Goal: Transaction & Acquisition: Purchase product/service

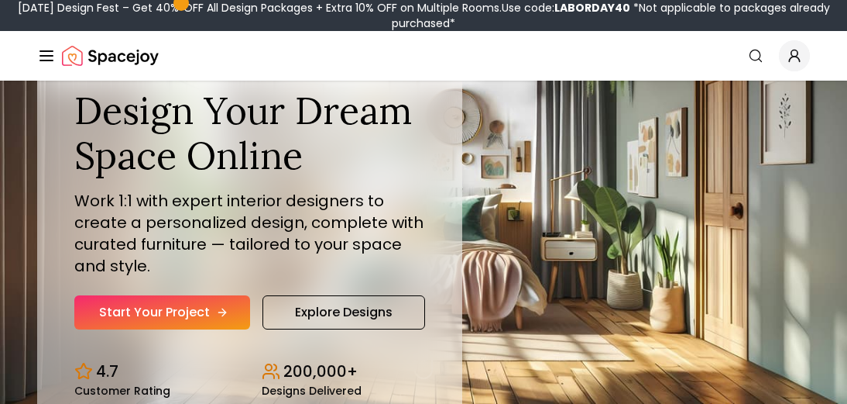
click at [225, 315] on link "Start Your Project" at bounding box center [162, 312] width 176 height 34
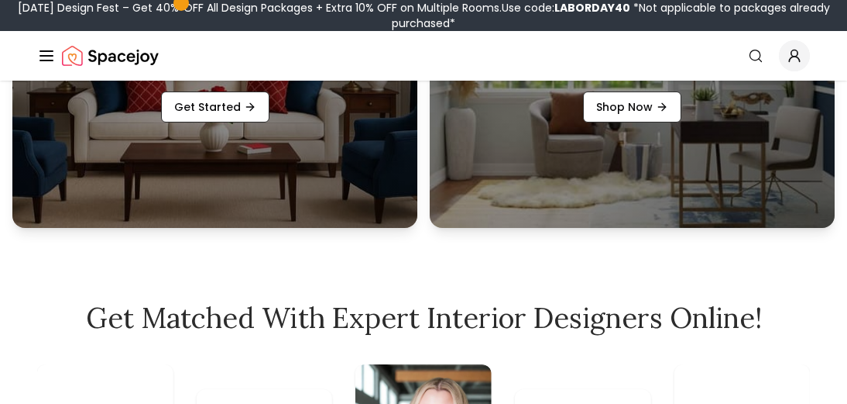
scroll to position [600, 0]
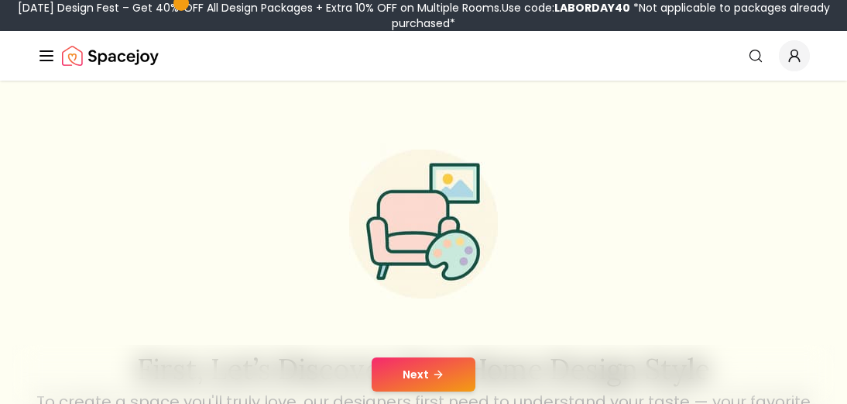
click at [449, 374] on button "Next" at bounding box center [424, 374] width 104 height 34
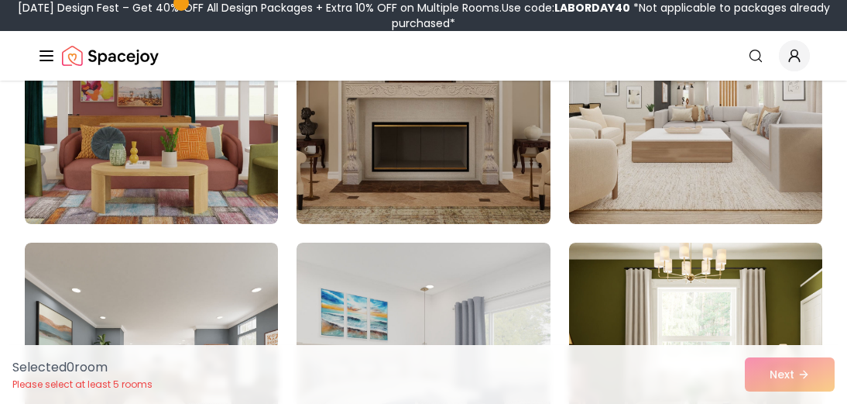
scroll to position [168, 0]
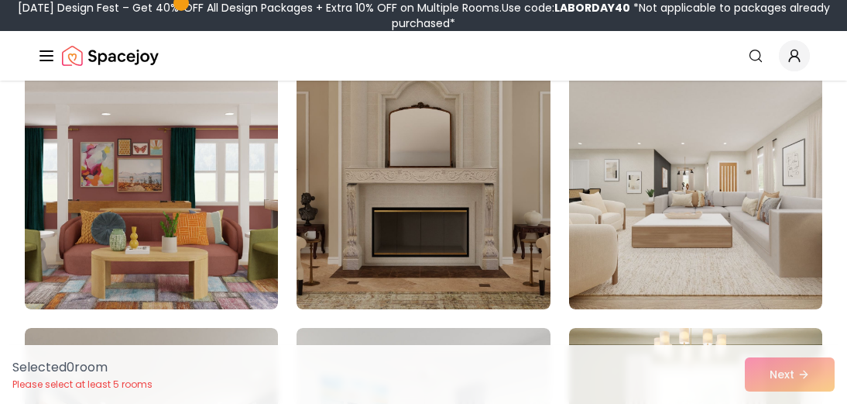
click at [808, 373] on div "Selected 0 room Please select at least 5 rooms Next" at bounding box center [423, 374] width 847 height 59
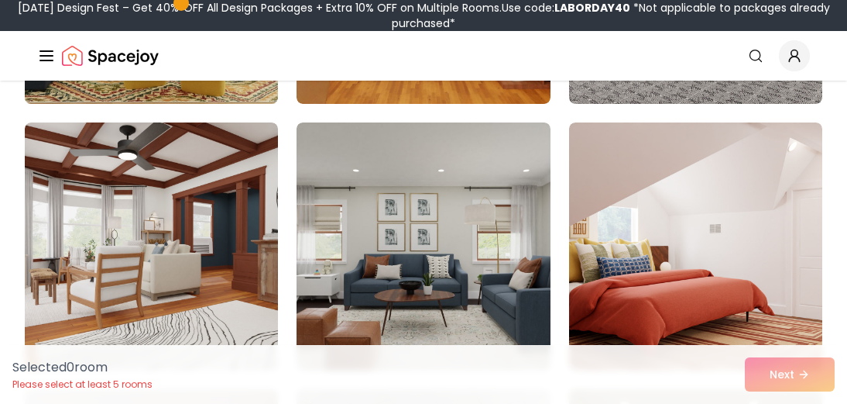
scroll to position [1190, 0]
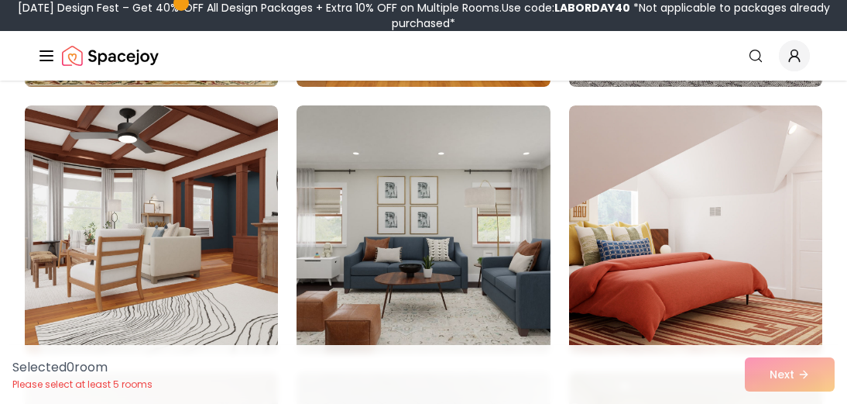
click at [217, 210] on img at bounding box center [151, 229] width 253 height 248
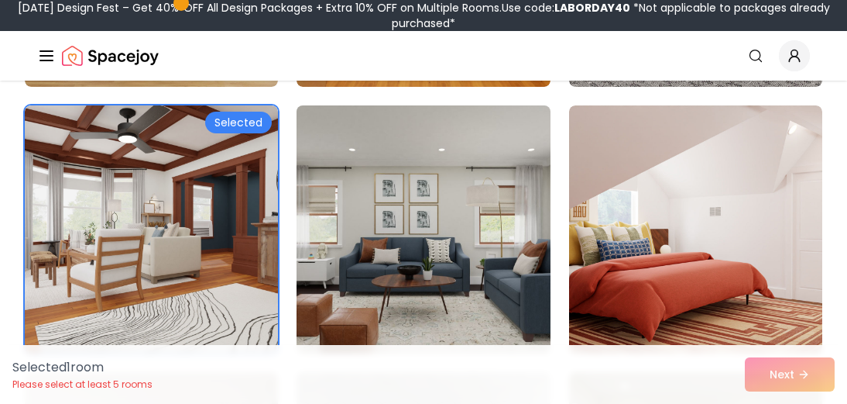
click at [400, 228] on img at bounding box center [423, 229] width 266 height 260
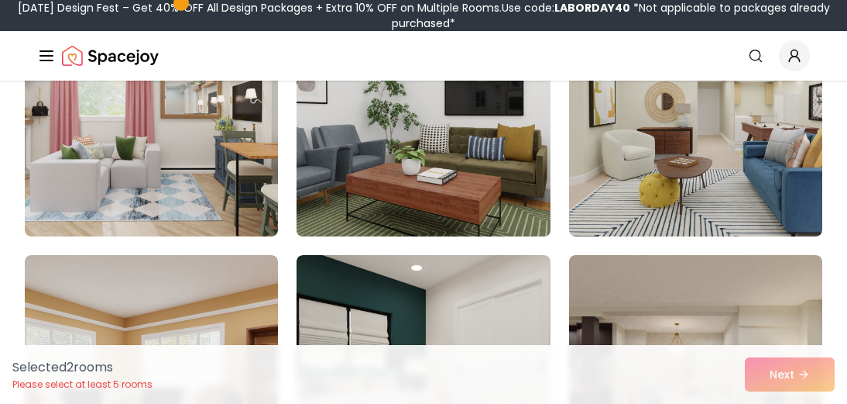
scroll to position [1571, 0]
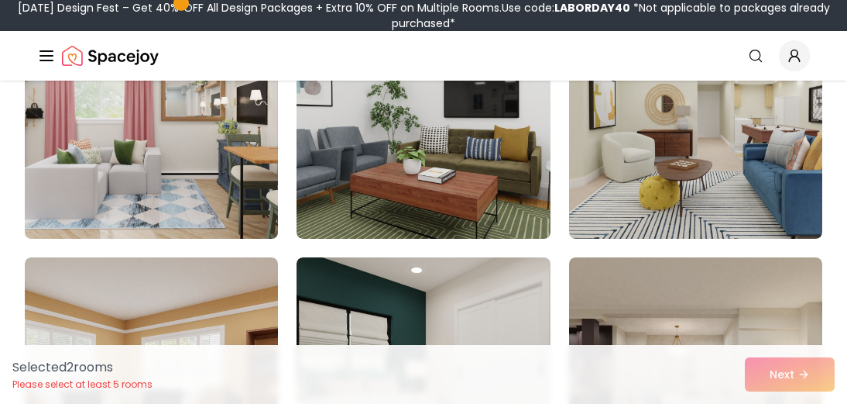
click at [208, 194] on img at bounding box center [152, 115] width 266 height 260
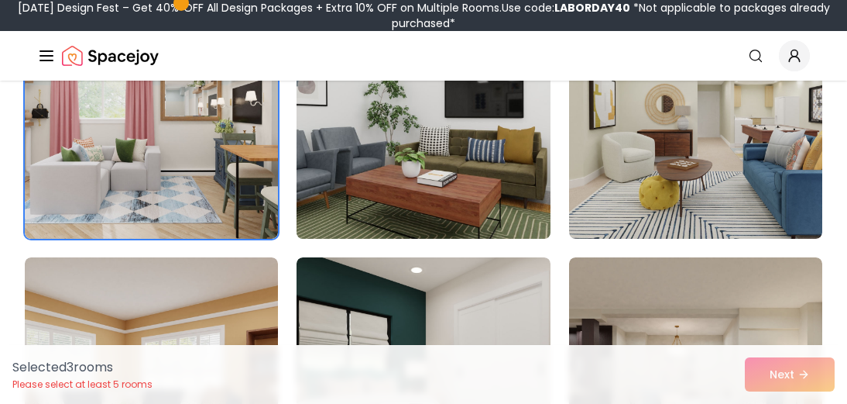
click at [451, 158] on img at bounding box center [423, 115] width 266 height 260
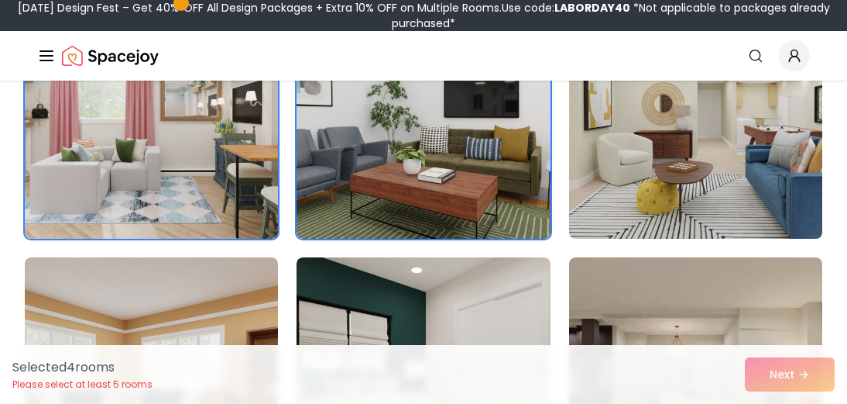
click at [698, 123] on img at bounding box center [695, 115] width 266 height 260
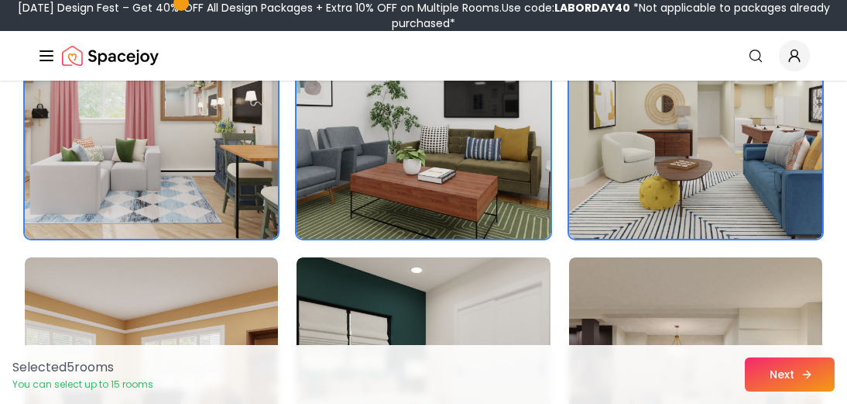
click at [782, 373] on button "Next" at bounding box center [790, 374] width 90 height 34
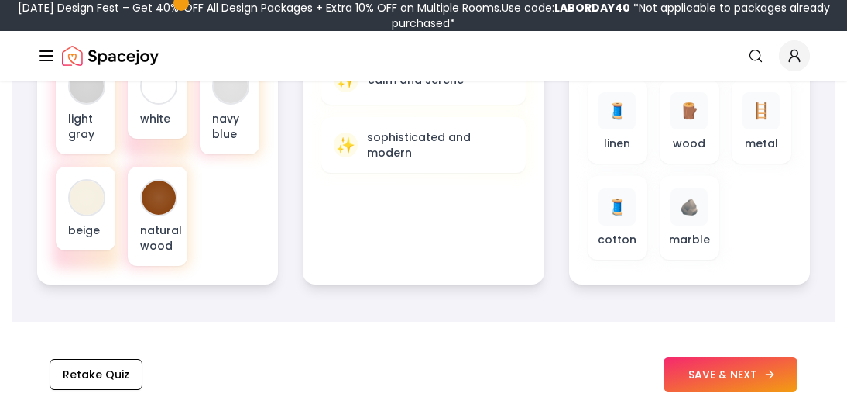
scroll to position [730, 0]
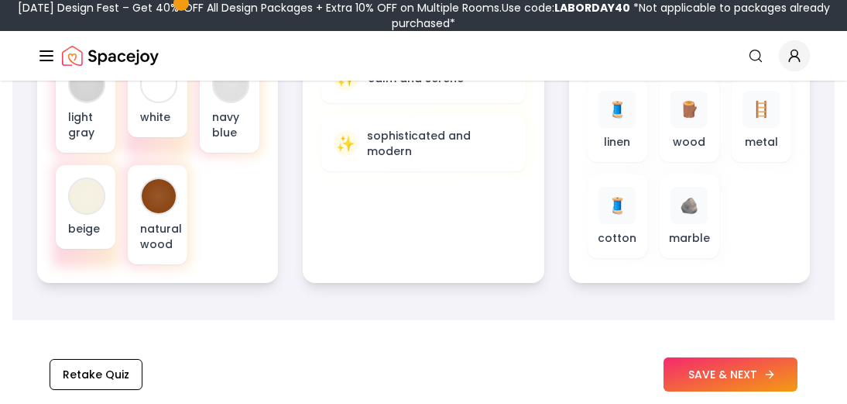
click at [738, 373] on button "SAVE & NEXT" at bounding box center [731, 374] width 134 height 34
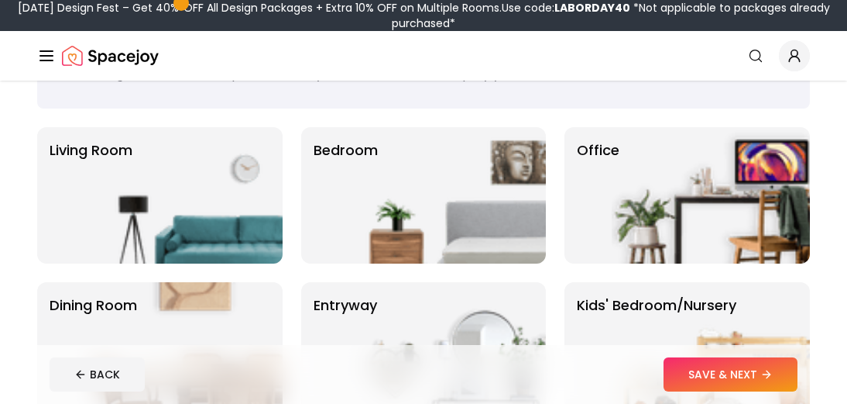
scroll to position [88, 0]
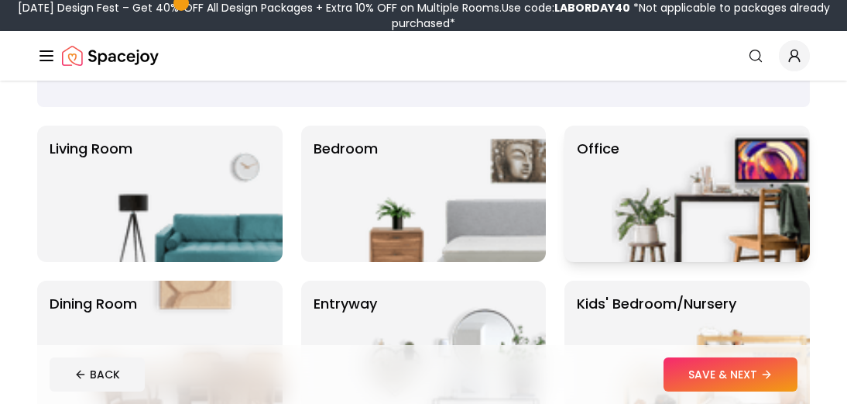
click at [690, 201] on img at bounding box center [711, 193] width 198 height 136
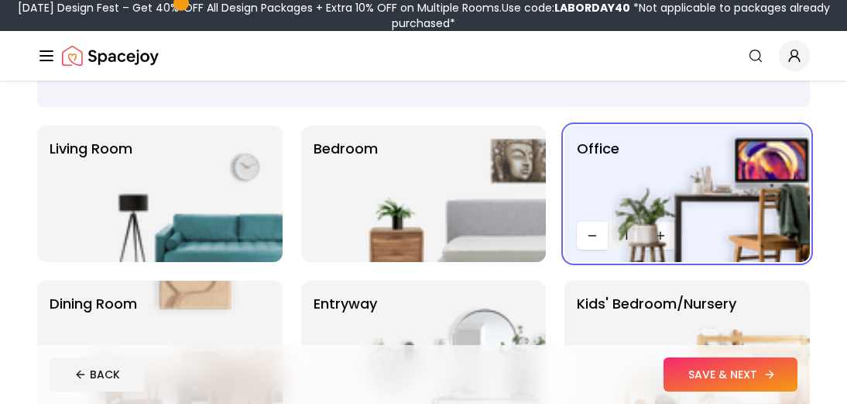
click at [761, 378] on button "SAVE & NEXT" at bounding box center [731, 374] width 134 height 34
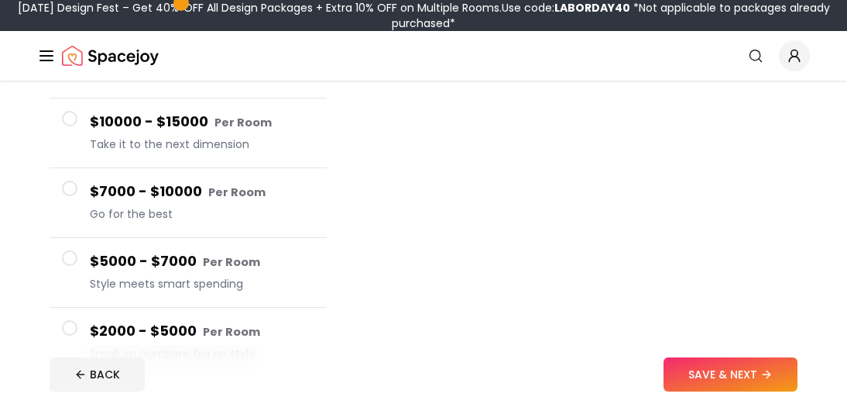
scroll to position [239, 0]
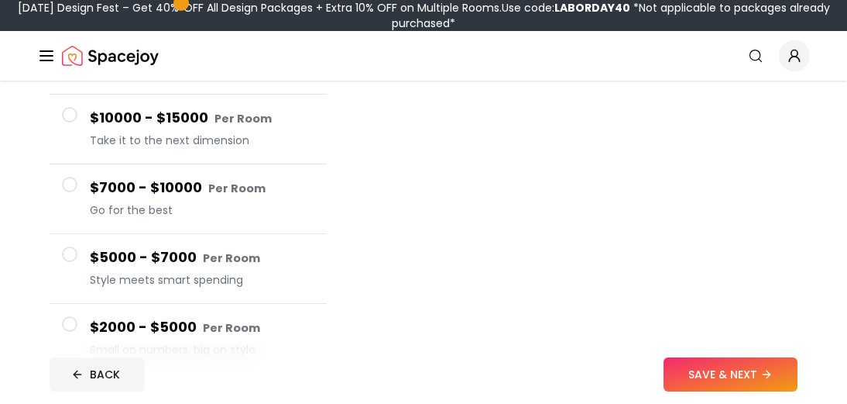
click at [84, 379] on button "BACK" at bounding box center [97, 374] width 95 height 34
